Goal: Information Seeking & Learning: Learn about a topic

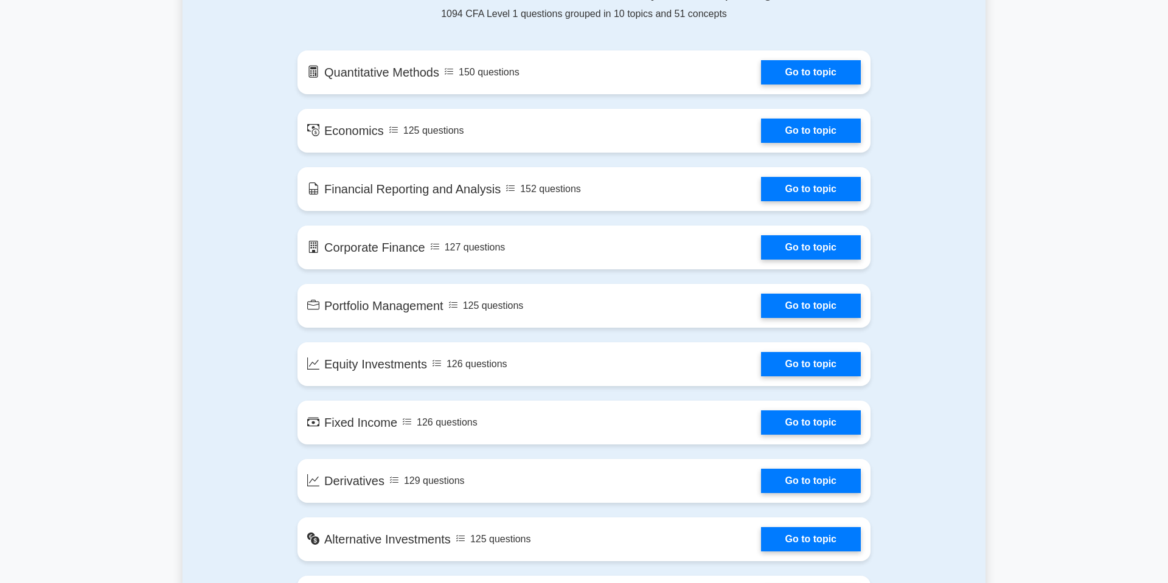
scroll to position [669, 0]
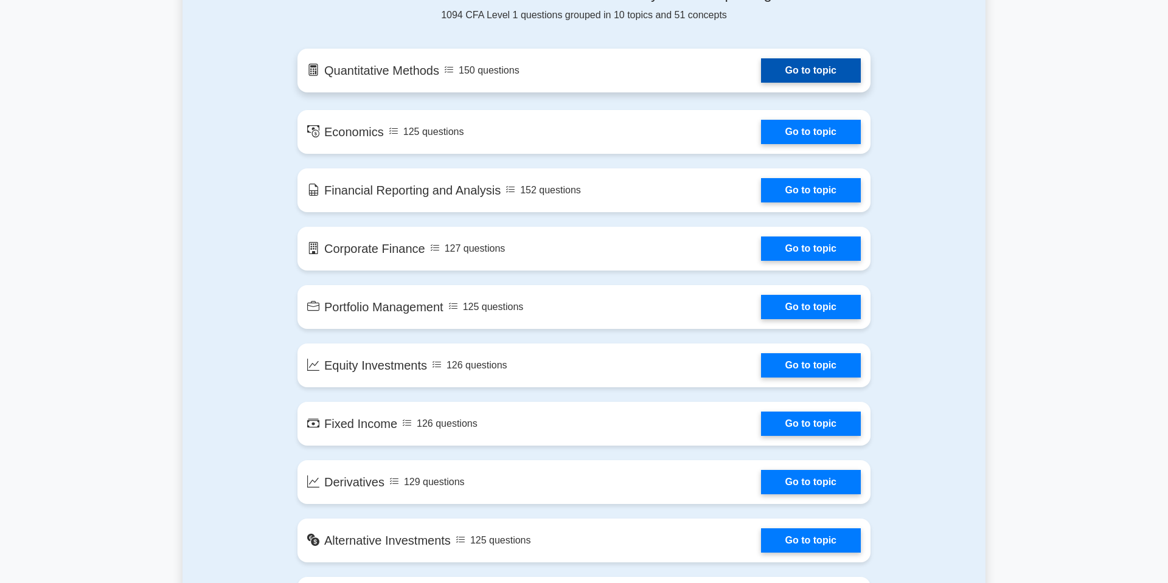
click at [786, 68] on link "Go to topic" at bounding box center [811, 70] width 100 height 24
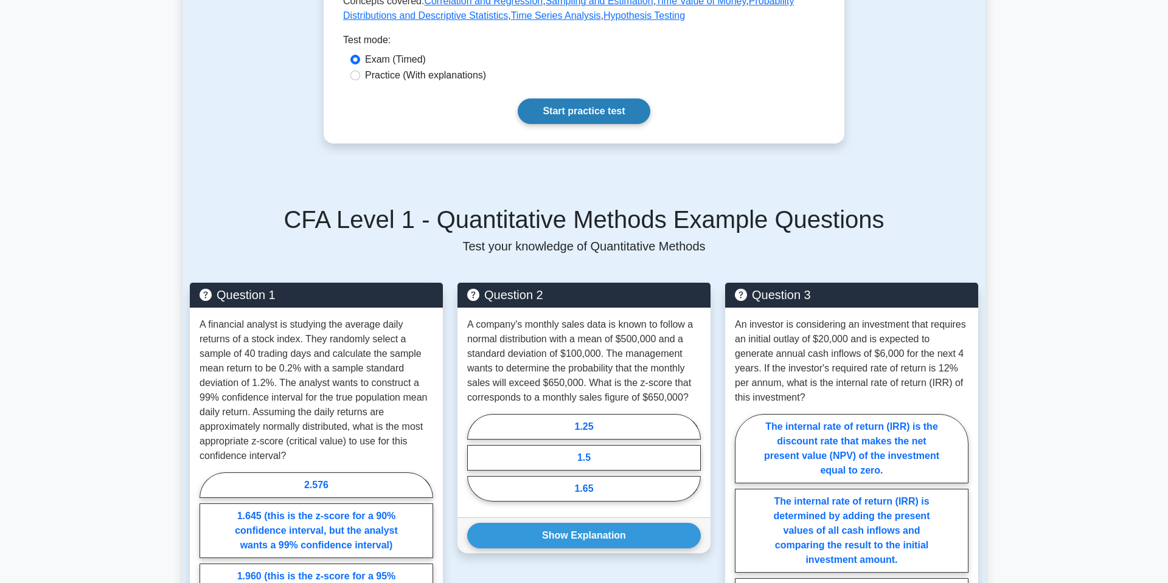
click at [589, 121] on link "Start practice test" at bounding box center [584, 112] width 132 height 26
